Goal: Navigation & Orientation: Find specific page/section

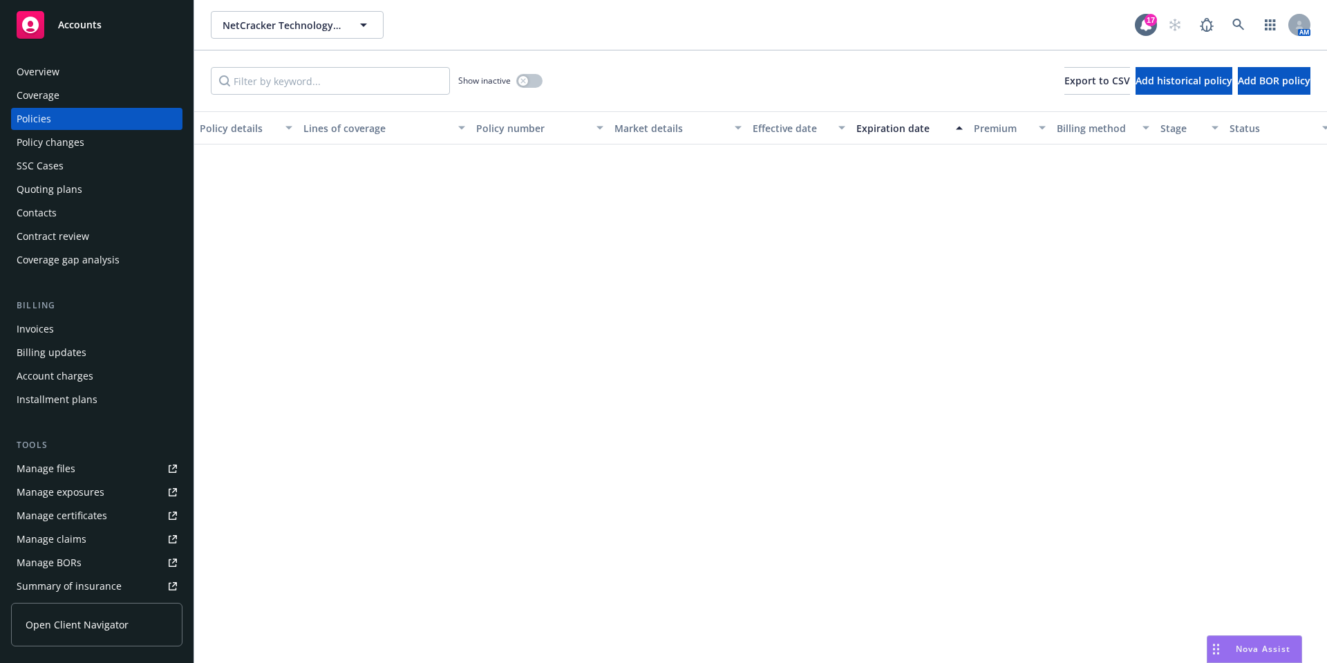
scroll to position [1610, 0]
